Goal: Information Seeking & Learning: Learn about a topic

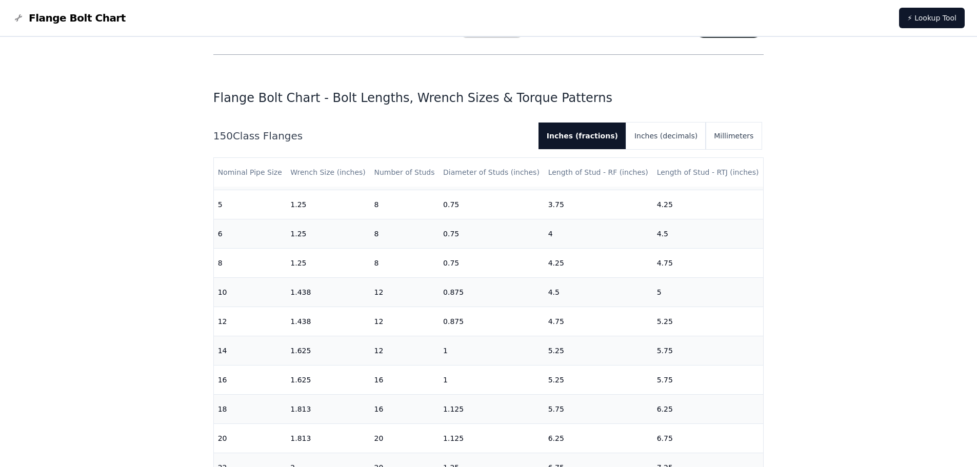
scroll to position [325, 0]
click at [260, 135] on h2 "150 Class Flanges" at bounding box center [371, 136] width 317 height 14
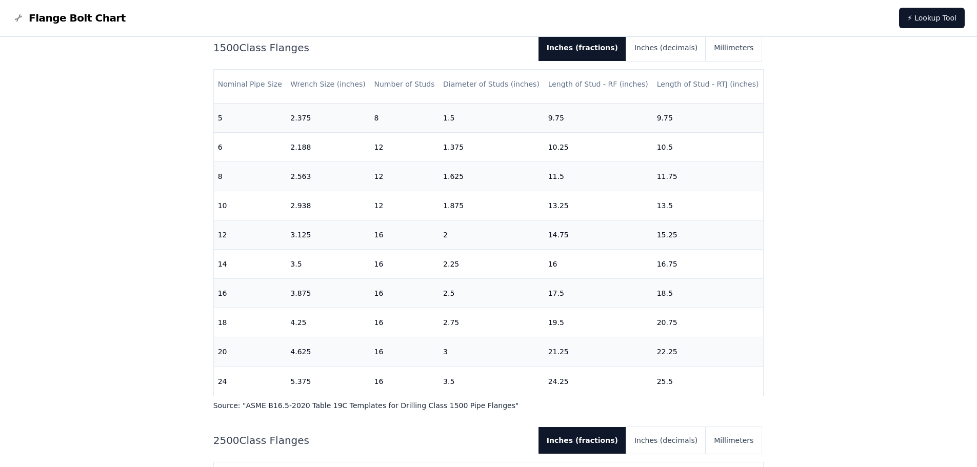
scroll to position [266, 0]
click at [731, 51] on button "Millimeters" at bounding box center [734, 47] width 56 height 27
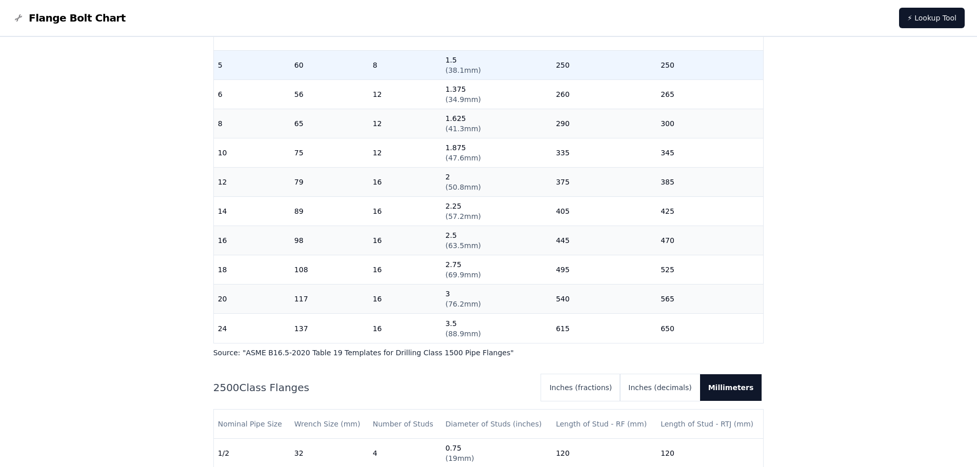
scroll to position [2410, 0]
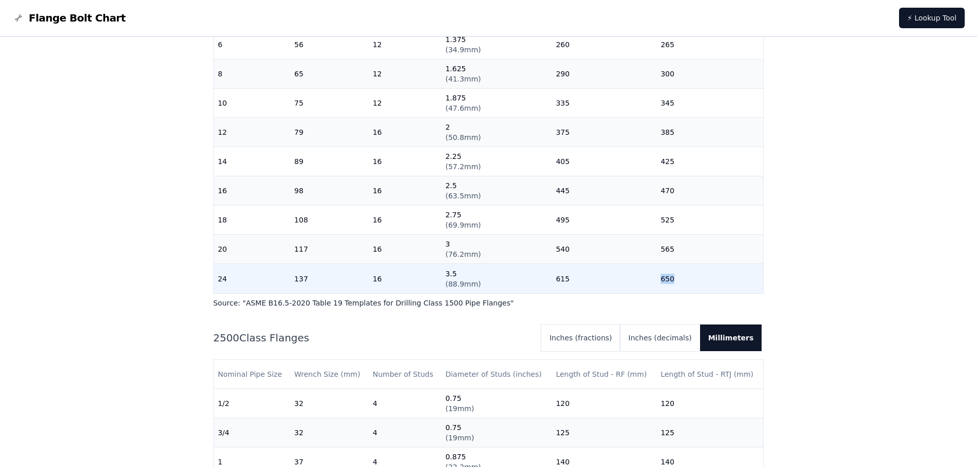
drag, startPoint x: 670, startPoint y: 269, endPoint x: 611, endPoint y: 268, distance: 59.5
click at [611, 268] on tr "24 137 16 3.5 ( 88.9mm ) 615 650" at bounding box center [489, 278] width 550 height 29
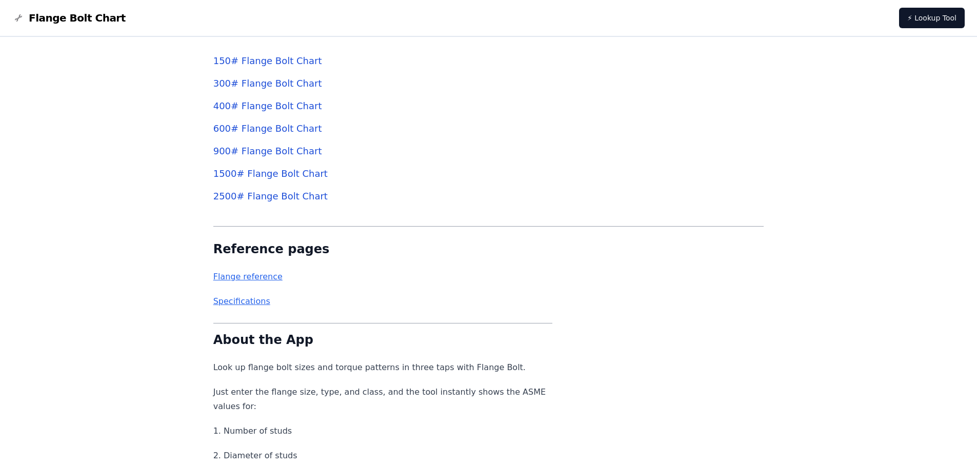
scroll to position [3692, 0]
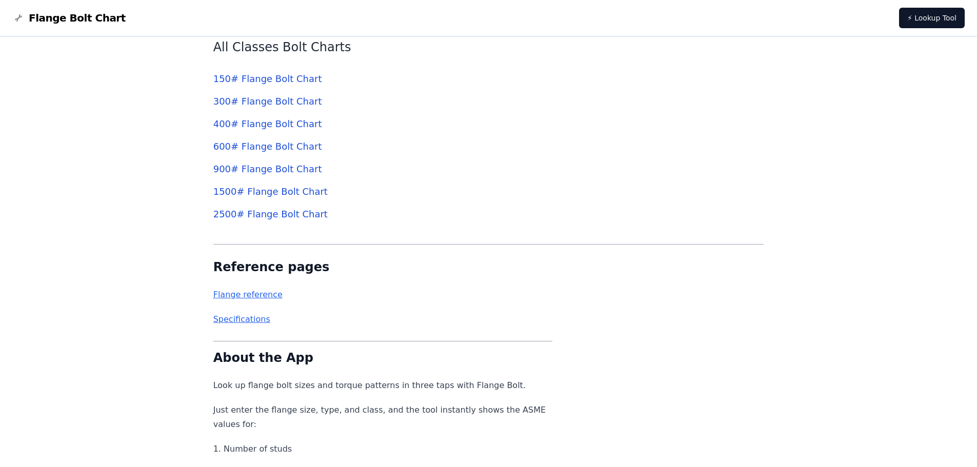
click at [276, 192] on link "1500 # Flange Bolt Chart" at bounding box center [270, 191] width 114 height 11
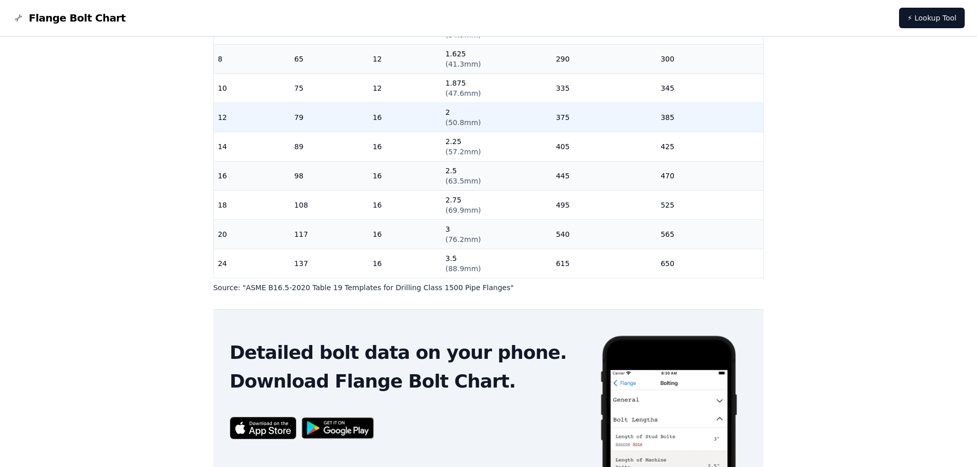
scroll to position [62, 0]
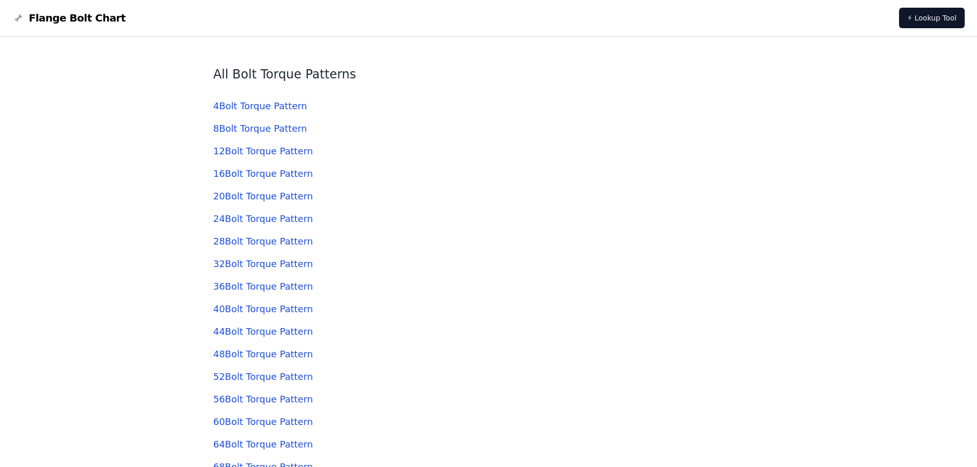
scroll to position [3078, 0]
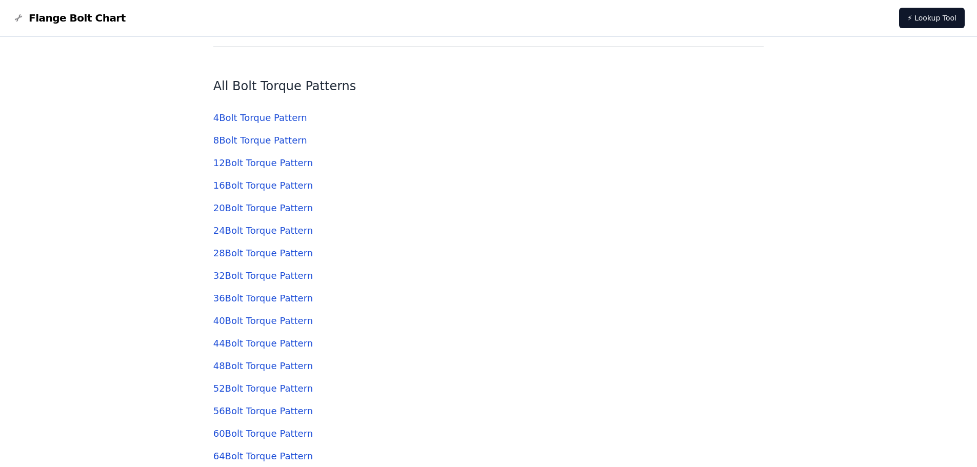
click at [240, 180] on link "16 Bolt Torque Pattern" at bounding box center [262, 185] width 99 height 11
